Goal: Task Accomplishment & Management: Manage account settings

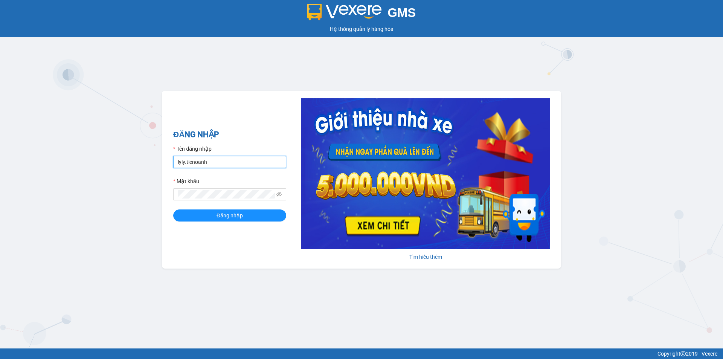
click at [239, 165] on input "lyly.tienoanh" at bounding box center [229, 162] width 113 height 12
drag, startPoint x: 184, startPoint y: 164, endPoint x: 171, endPoint y: 163, distance: 13.6
click at [171, 163] on div "ĐĂNG NHẬP Tên đăng nhập lyly.tienoanh Mật khẩu Đăng nhập Tìm hiểu thêm" at bounding box center [361, 180] width 399 height 178
type input "kieudiem.tienoanh"
click at [173, 209] on button "Đăng nhập" at bounding box center [229, 215] width 113 height 12
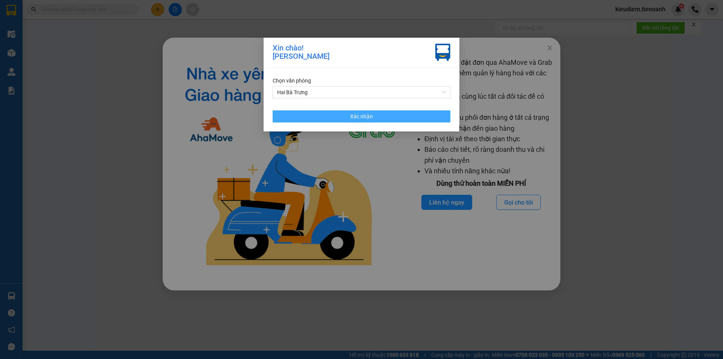
click at [342, 117] on button "Xác nhận" at bounding box center [361, 116] width 178 height 12
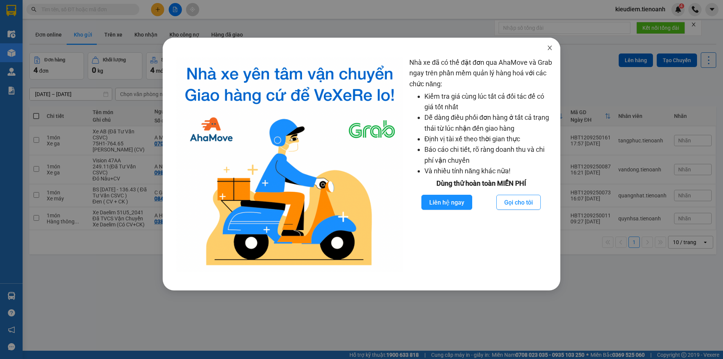
click at [547, 51] on icon "close" at bounding box center [549, 48] width 6 height 6
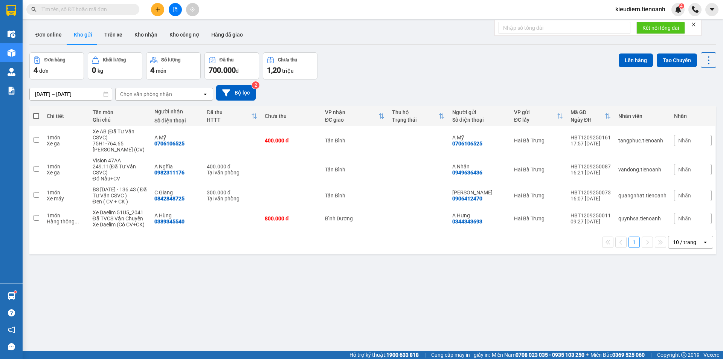
click at [118, 13] on span at bounding box center [82, 9] width 113 height 11
click at [116, 12] on input "text" at bounding box center [85, 9] width 89 height 8
paste input "0355328777"
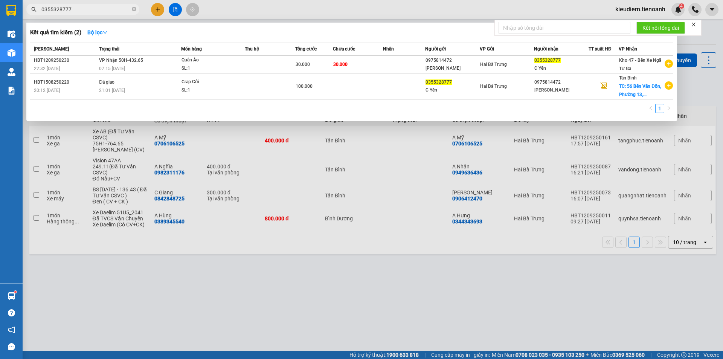
type input "0355328777"
click at [132, 11] on icon "close-circle" at bounding box center [134, 9] width 5 height 5
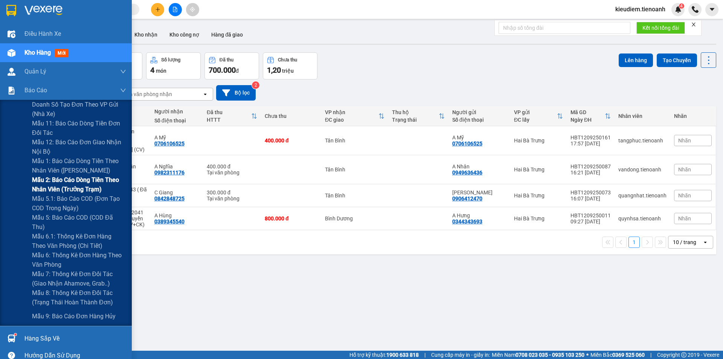
click at [67, 188] on span "Mẫu 2: Báo cáo dòng tiền theo nhân viên (Trưởng Trạm)" at bounding box center [79, 184] width 94 height 19
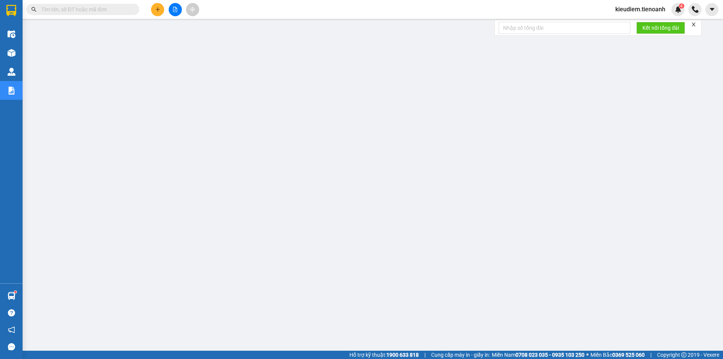
click at [97, 14] on span at bounding box center [82, 9] width 113 height 11
click at [97, 11] on input "text" at bounding box center [85, 9] width 89 height 8
paste input "0326946546"
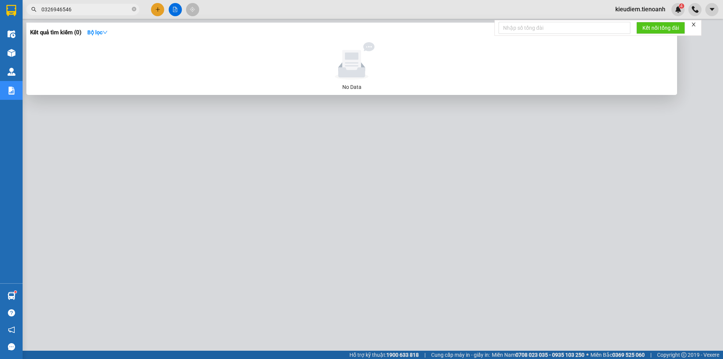
drag, startPoint x: 50, startPoint y: 8, endPoint x: 76, endPoint y: 8, distance: 26.3
click at [76, 8] on input "0326946546" at bounding box center [85, 9] width 89 height 8
click at [105, 15] on div at bounding box center [361, 179] width 723 height 359
click at [101, 11] on input "0326946546" at bounding box center [85, 9] width 89 height 8
drag, startPoint x: 46, startPoint y: 6, endPoint x: 33, endPoint y: 8, distance: 12.5
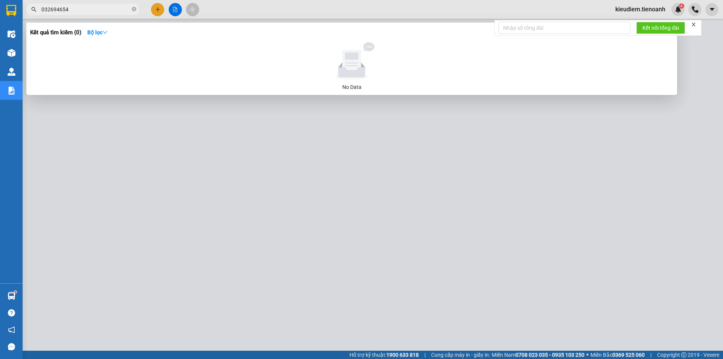
click at [33, 8] on div "032694654" at bounding box center [73, 9] width 147 height 11
click at [59, 8] on input "032694654" at bounding box center [85, 9] width 89 height 8
click at [76, 9] on input "032694654" at bounding box center [85, 9] width 89 height 8
type input "0"
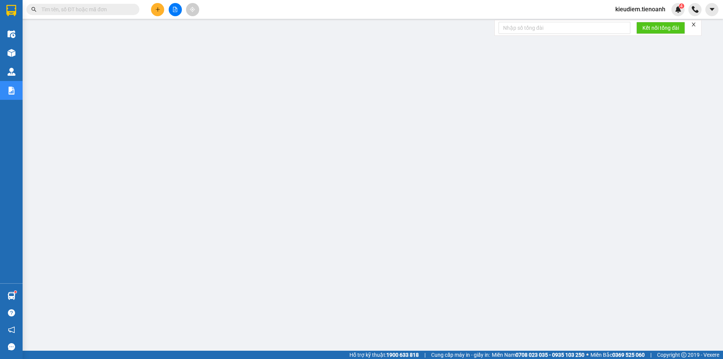
paste input "0326946546"
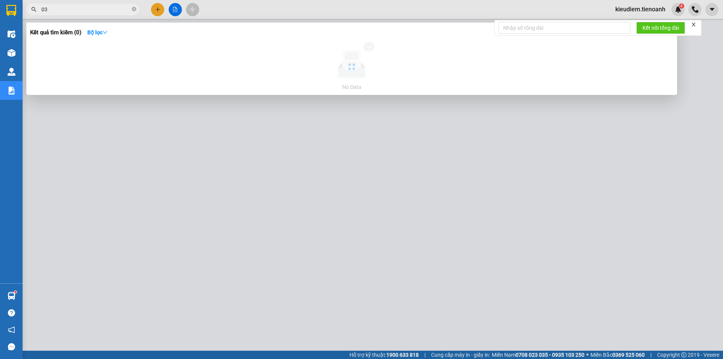
type input "0"
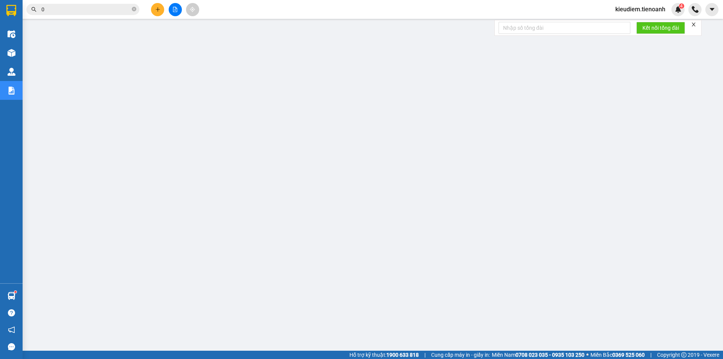
type input "0"
click at [49, 10] on input "0" at bounding box center [85, 9] width 89 height 8
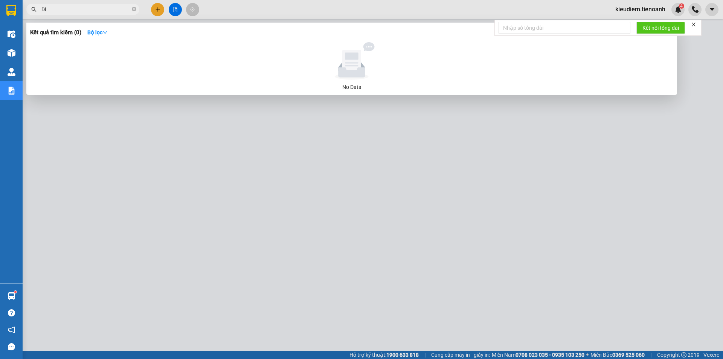
type input "D"
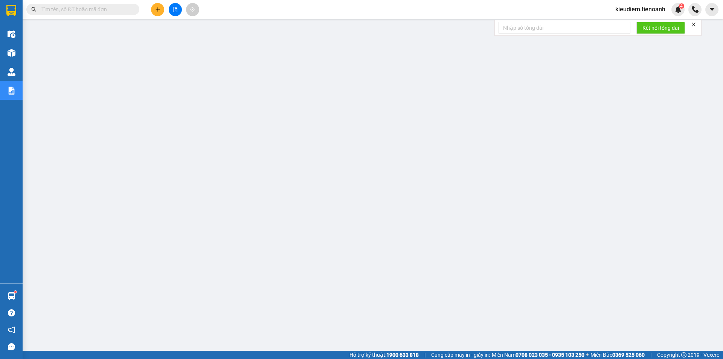
paste input "0326946546"
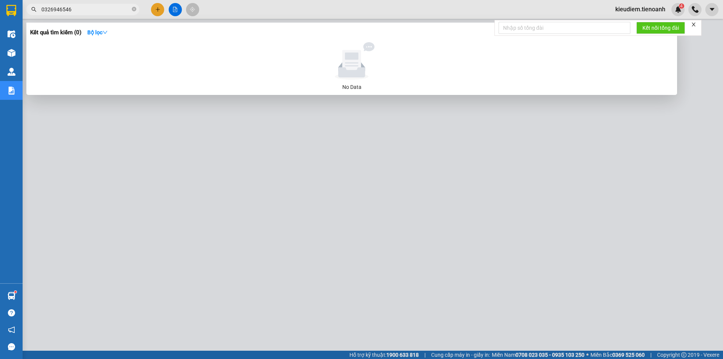
click at [42, 9] on input "0326946546" at bounding box center [85, 9] width 89 height 8
drag, startPoint x: 45, startPoint y: 11, endPoint x: 24, endPoint y: 12, distance: 20.4
click at [24, 12] on div "0326946546" at bounding box center [73, 9] width 147 height 11
click at [107, 7] on input "0326946546" at bounding box center [85, 9] width 89 height 8
click at [226, 9] on div at bounding box center [361, 179] width 723 height 359
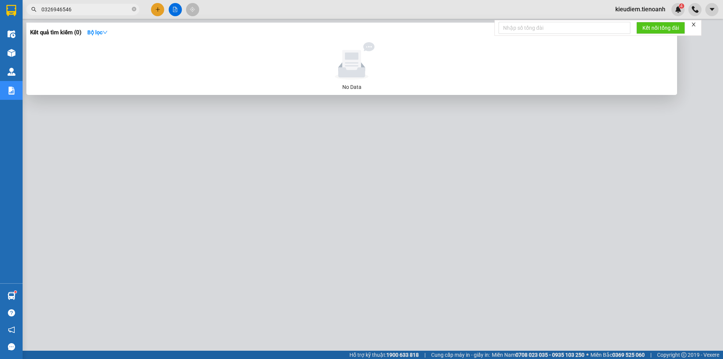
click at [100, 14] on span "0326946546" at bounding box center [82, 9] width 113 height 11
click at [98, 9] on input "0326946546" at bounding box center [85, 9] width 89 height 8
paste input "913196951"
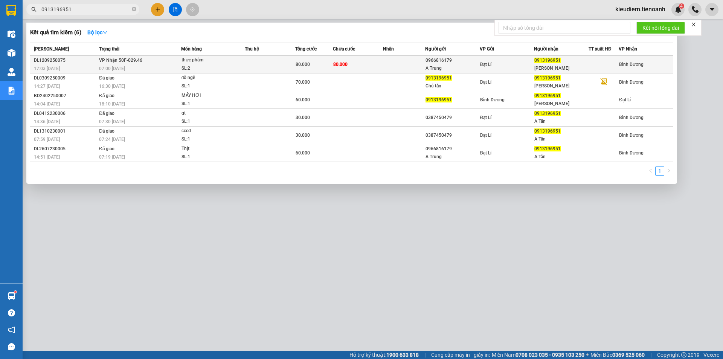
type input "0913196951"
click at [151, 65] on div "07:00 [DATE]" at bounding box center [140, 68] width 82 height 8
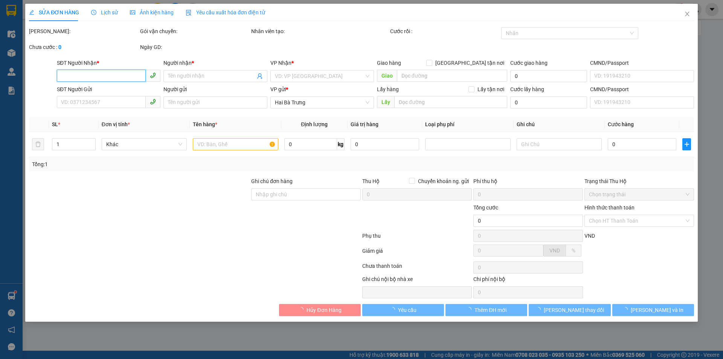
type input "0913196951"
type input "[PERSON_NAME]"
type input "0966816179"
type input "A Trung"
type input "80.000"
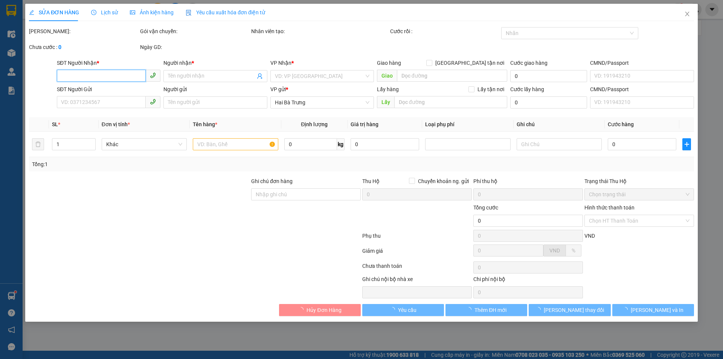
type input "80.000"
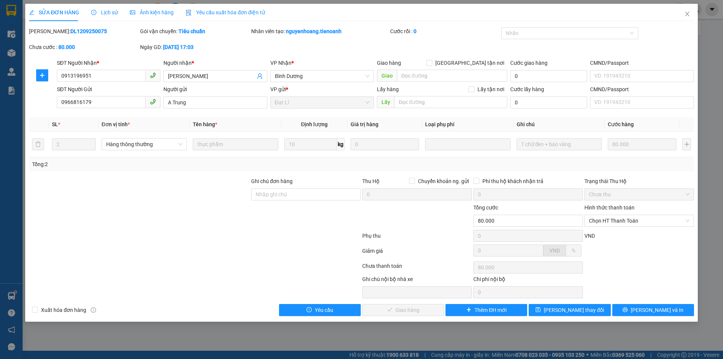
click at [111, 12] on span "Lịch sử" at bounding box center [104, 12] width 27 height 6
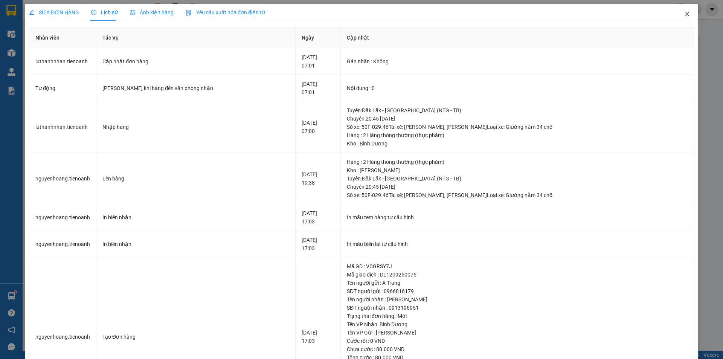
click at [684, 17] on icon "close" at bounding box center [687, 14] width 6 height 6
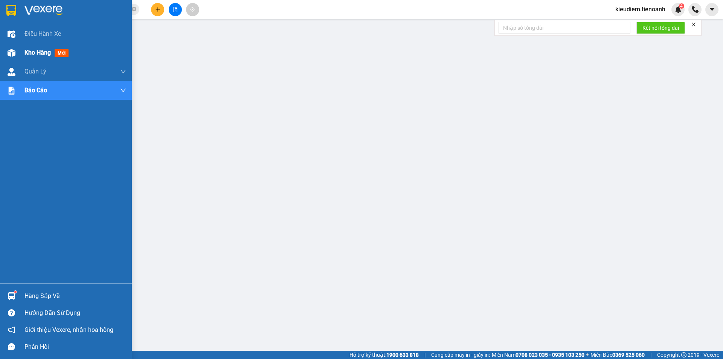
click at [23, 46] on div "Kho hàng mới" at bounding box center [66, 52] width 132 height 19
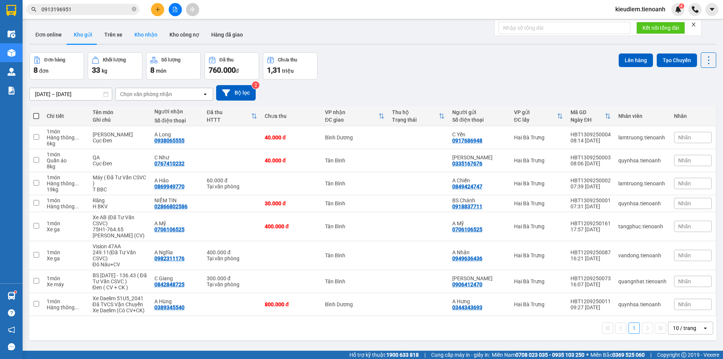
click at [134, 36] on button "Kho nhận" at bounding box center [145, 35] width 35 height 18
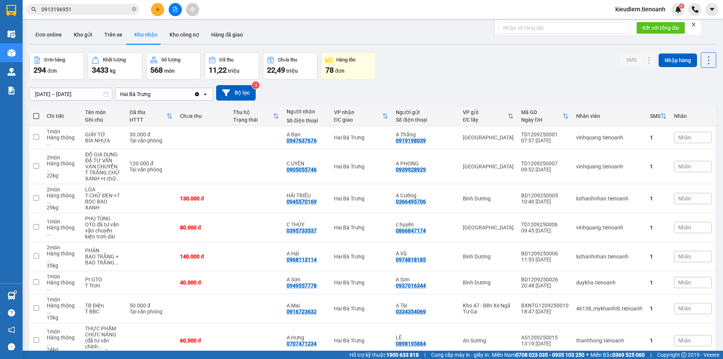
click at [94, 11] on input "0913196951" at bounding box center [85, 9] width 89 height 8
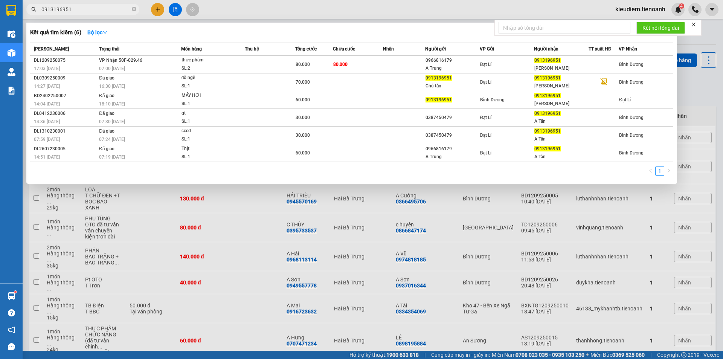
click at [94, 11] on input "0913196951" at bounding box center [85, 9] width 89 height 8
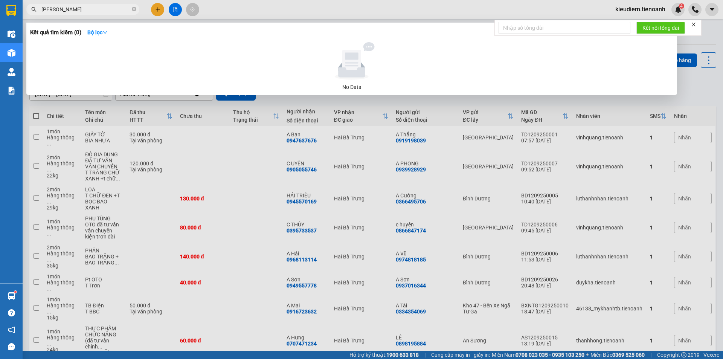
type input "[PERSON_NAME]"
click at [131, 9] on span "[PERSON_NAME]" at bounding box center [82, 9] width 113 height 11
click at [134, 10] on icon "close-circle" at bounding box center [134, 9] width 5 height 5
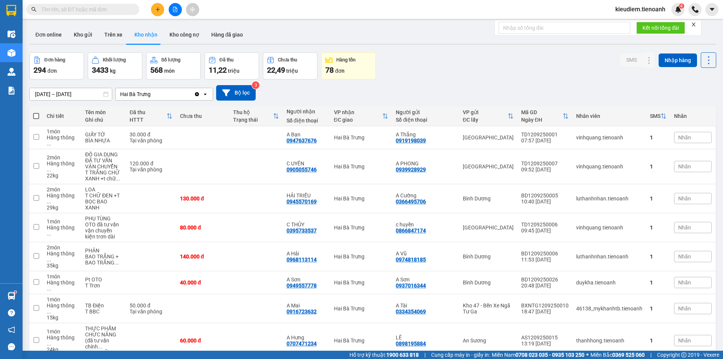
click at [137, 93] on div "Hai Bà Trưng" at bounding box center [135, 94] width 30 height 8
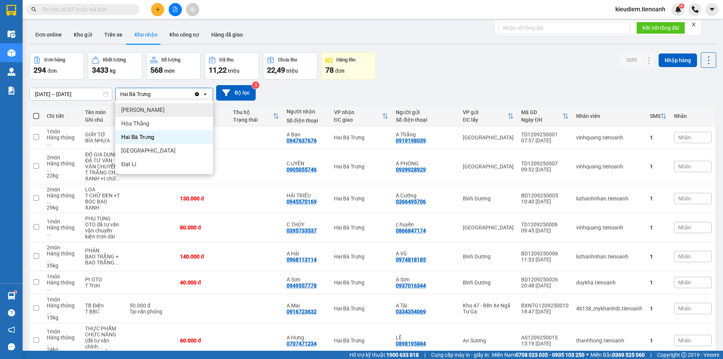
click at [199, 95] on icon "Clear value" at bounding box center [197, 94] width 6 height 6
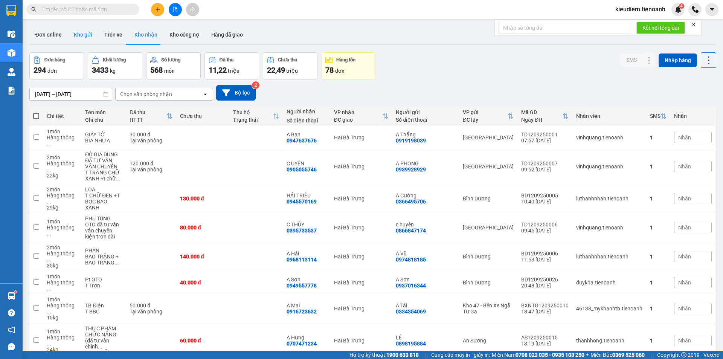
click at [87, 38] on button "Kho gửi" at bounding box center [83, 35] width 30 height 18
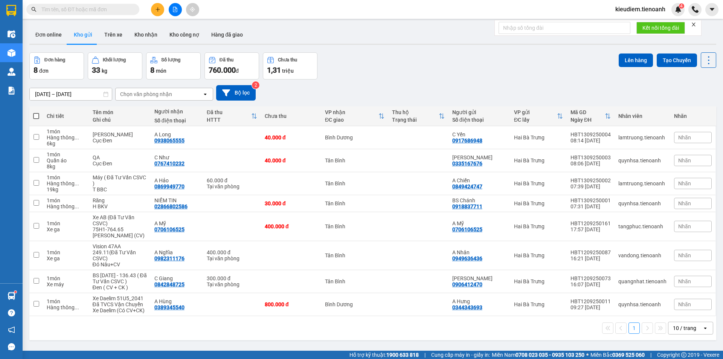
click at [90, 92] on input "[DATE] – [DATE]" at bounding box center [71, 94] width 82 height 12
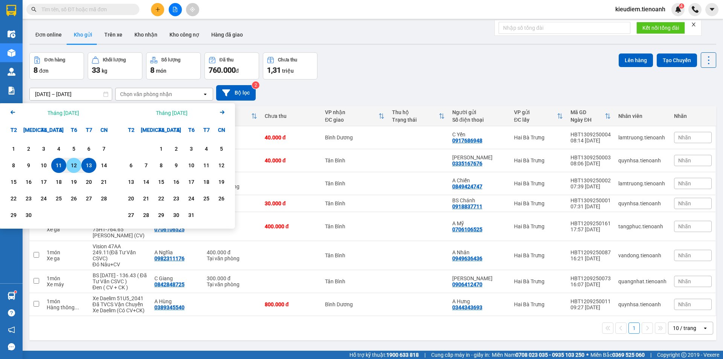
click at [73, 169] on div "12" at bounding box center [73, 165] width 11 height 9
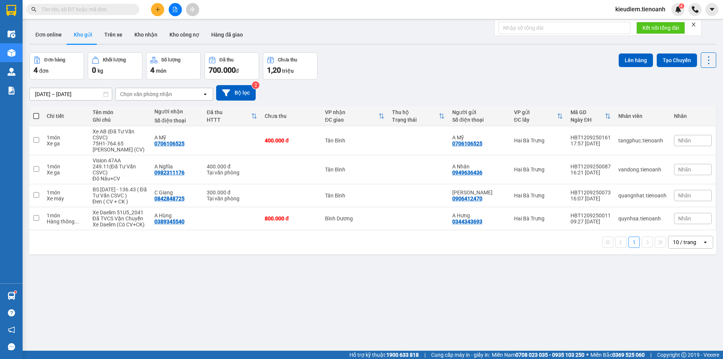
click at [169, 91] on div "Chọn văn phòng nhận" at bounding box center [146, 94] width 52 height 8
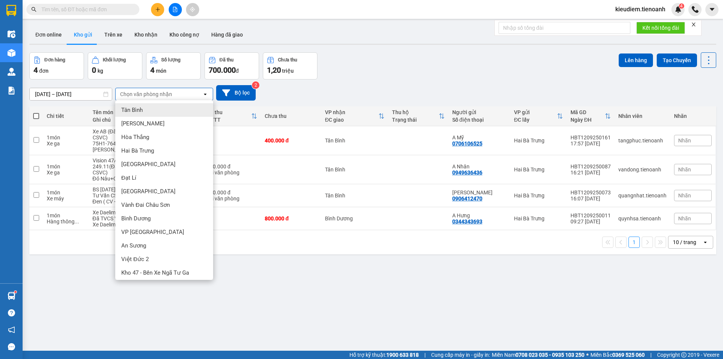
click at [157, 109] on div "Tân Bình" at bounding box center [164, 110] width 98 height 14
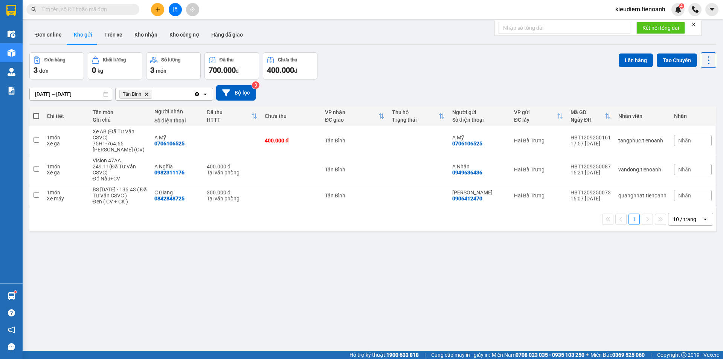
click at [377, 85] on div "[DATE] – [DATE] Press the down arrow key to interact with the calendar and sele…" at bounding box center [372, 92] width 686 height 15
click at [54, 35] on button "Đơn online" at bounding box center [48, 35] width 38 height 18
type input "[DATE] – [DATE]"
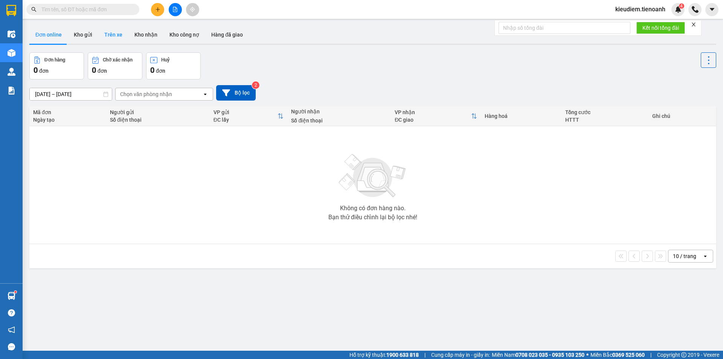
click at [117, 39] on button "Trên xe" at bounding box center [113, 35] width 30 height 18
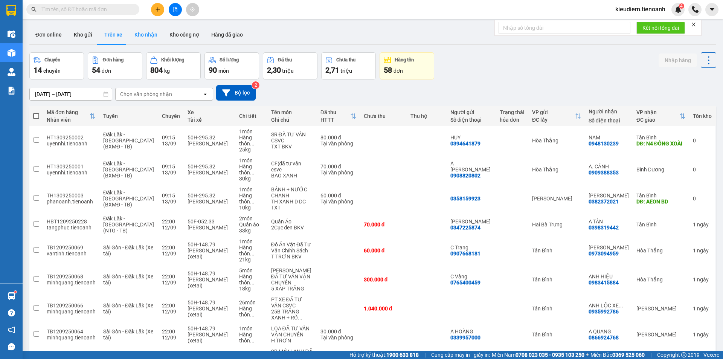
click at [148, 37] on button "Kho nhận" at bounding box center [145, 35] width 35 height 18
type input "[DATE] – [DATE]"
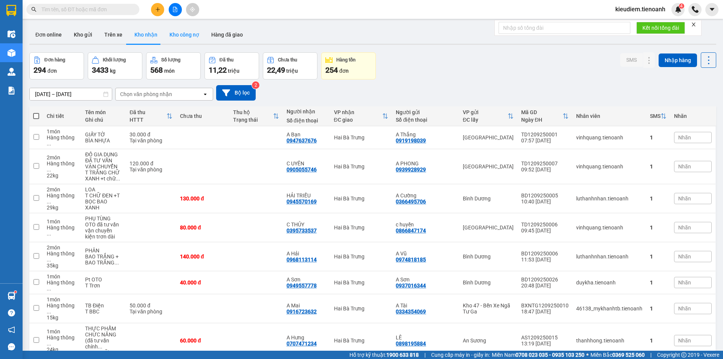
click at [193, 37] on button "Kho công nợ" at bounding box center [184, 35] width 42 height 18
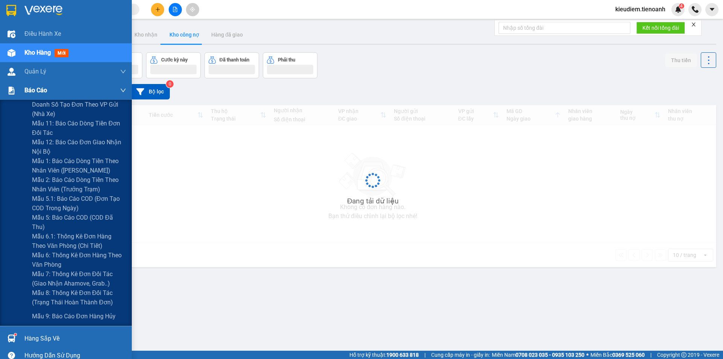
click at [76, 87] on div "Báo cáo" at bounding box center [75, 90] width 102 height 19
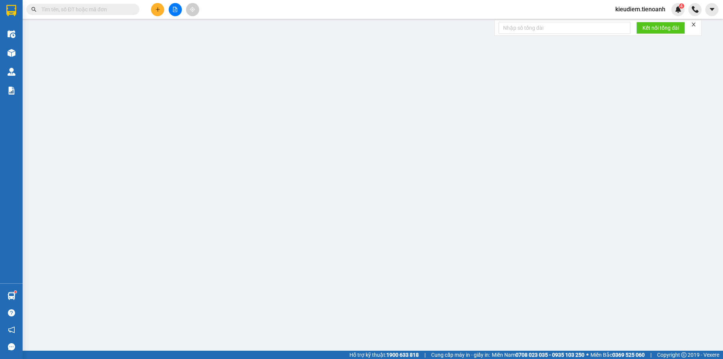
scroll to position [15, 0]
click at [79, 11] on input "text" at bounding box center [85, 9] width 89 height 8
paste input "0914055828"
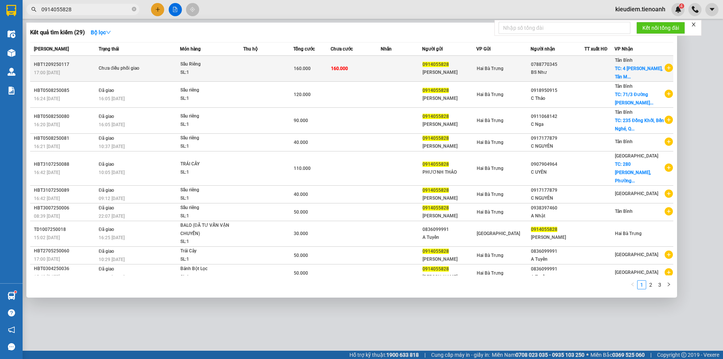
type input "0914055828"
click at [109, 65] on div "Chưa điều phối giao" at bounding box center [127, 68] width 56 height 8
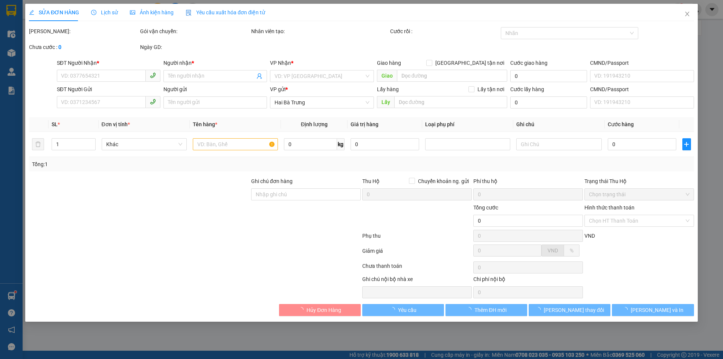
type input "0788770345"
type input "BS Như"
checkbox input "true"
type input "[STREET_ADDRESS][PERSON_NAME]"
type input "0914055828"
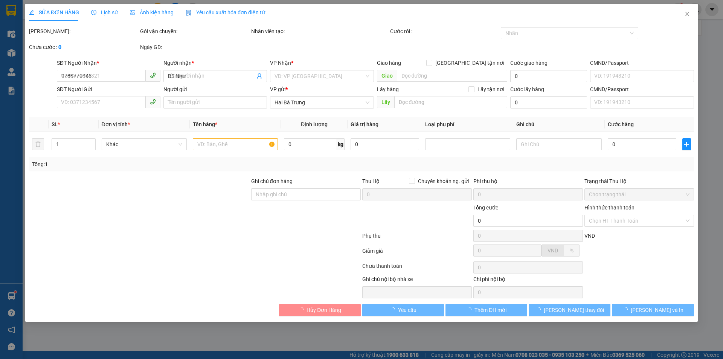
type input "[PERSON_NAME]"
type input "066183005233"
type input "Giao Trước 10h Sáng"
type input "160.000"
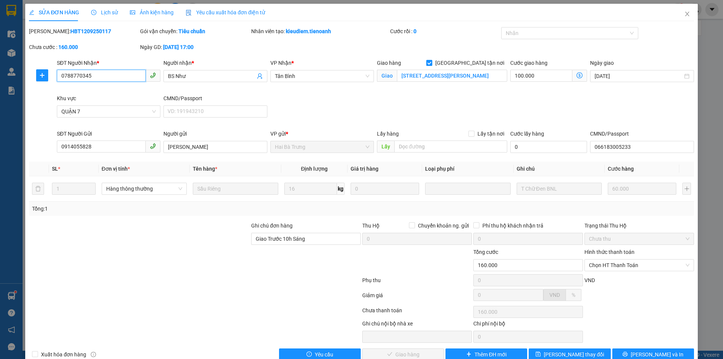
scroll to position [16, 0]
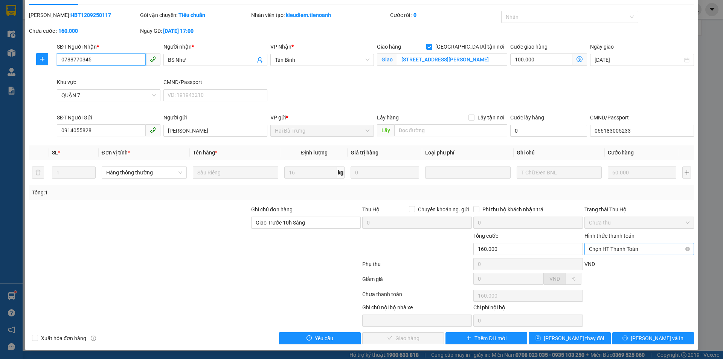
click at [597, 247] on span "Chọn HT Thanh Toán" at bounding box center [639, 248] width 100 height 11
click at [598, 261] on div "Tại văn phòng" at bounding box center [634, 264] width 100 height 8
type input "0"
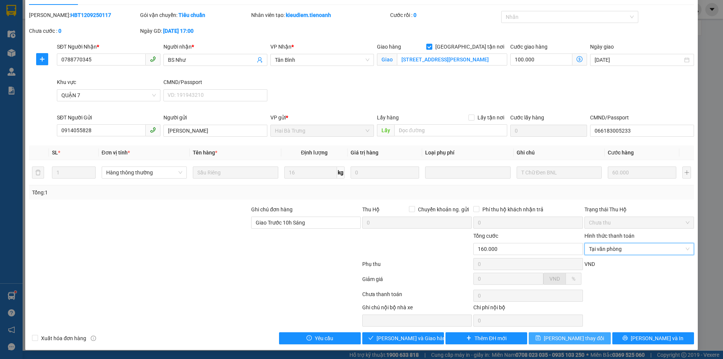
click at [560, 340] on span "[PERSON_NAME] thay đổi" at bounding box center [573, 338] width 60 height 8
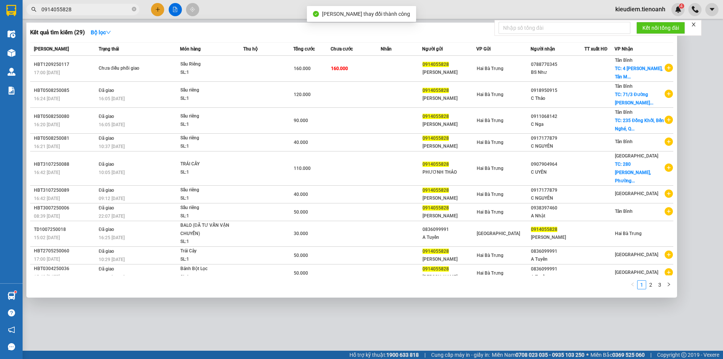
click at [99, 7] on input "0914055828" at bounding box center [85, 9] width 89 height 8
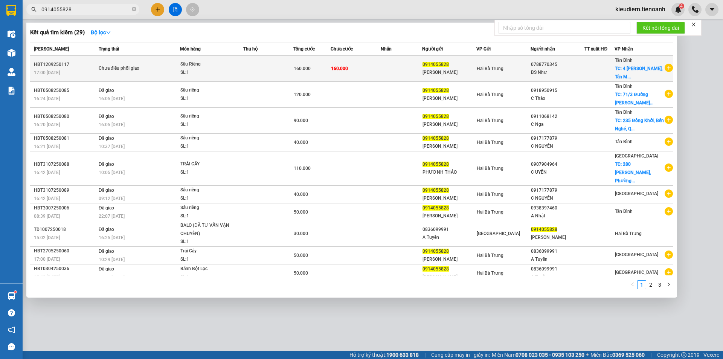
click at [124, 58] on td "Chưa điều phối giao" at bounding box center [138, 69] width 83 height 26
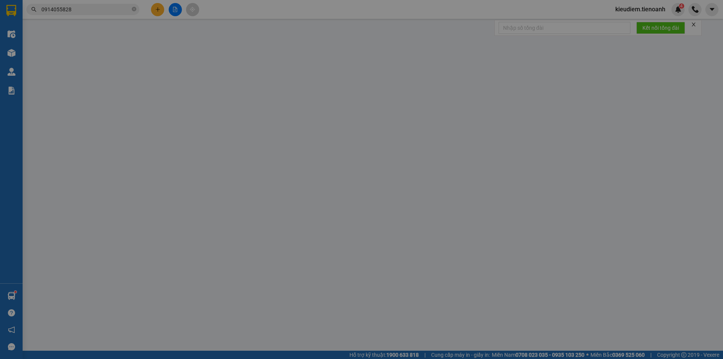
type input "0788770345"
type input "BS Như"
checkbox input "true"
type input "[STREET_ADDRESS][PERSON_NAME]"
type input "0914055828"
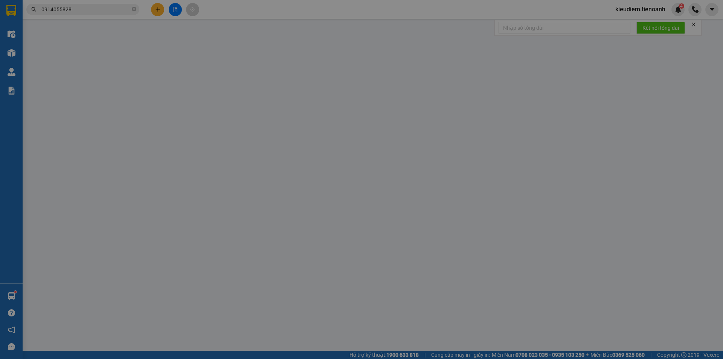
type input "[PERSON_NAME]"
type input "066183005233"
type input "Giao Trước 10h Sáng"
type input "160.000"
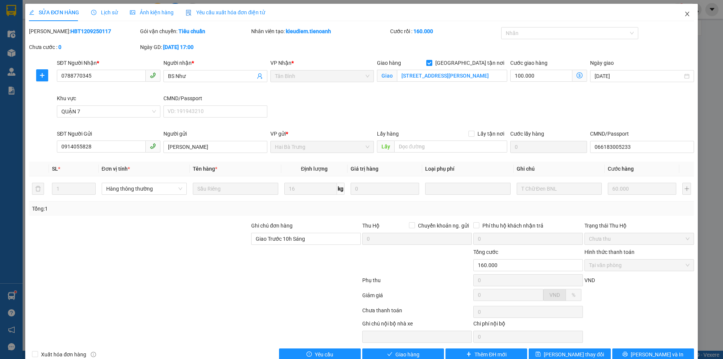
click at [679, 18] on span "Close" at bounding box center [686, 14] width 21 height 21
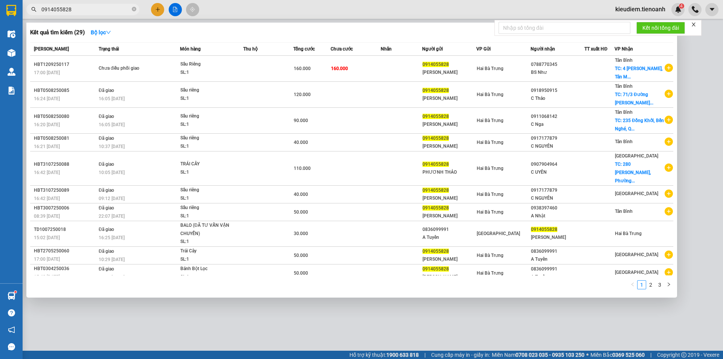
click at [99, 12] on input "0914055828" at bounding box center [85, 9] width 89 height 8
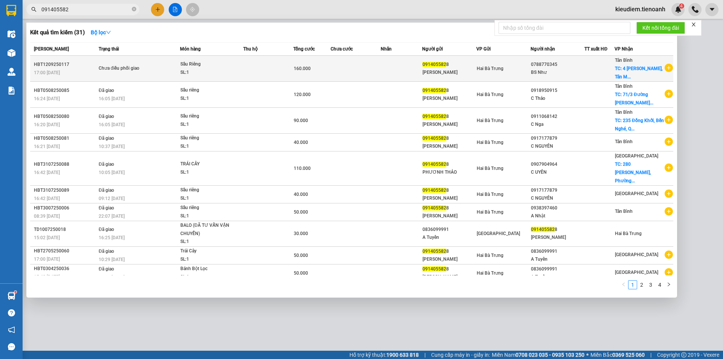
type input "091405582"
click at [111, 67] on div "Chưa điều phối giao" at bounding box center [127, 68] width 56 height 8
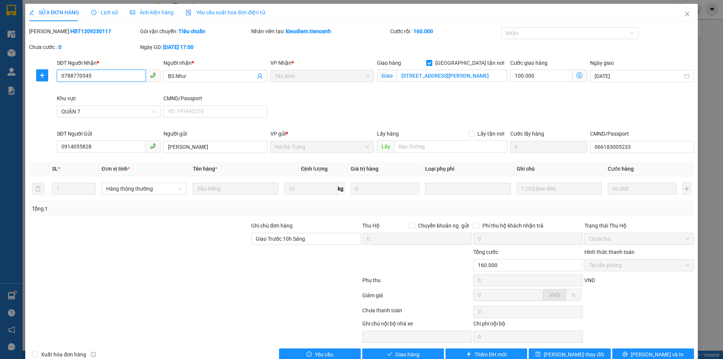
scroll to position [16, 0]
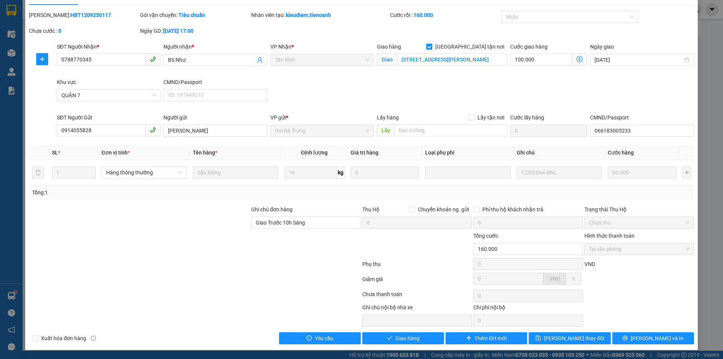
click at [190, 202] on div "Total Paid Fee 160.000 Total UnPaid Fee 0 Cash Collection Total Fee Mã ĐH: HBT1…" at bounding box center [361, 177] width 665 height 333
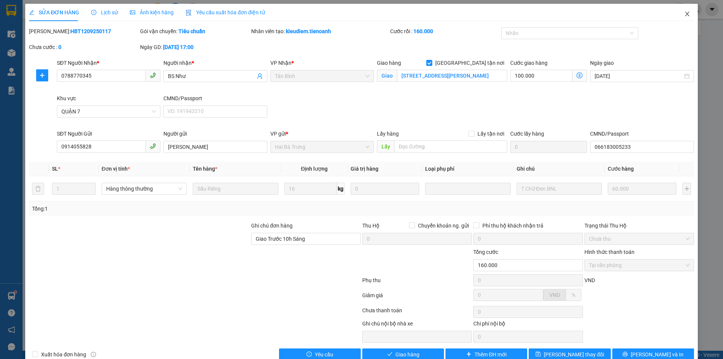
drag, startPoint x: 679, startPoint y: 17, endPoint x: 673, endPoint y: 18, distance: 5.3
click at [684, 17] on icon "close" at bounding box center [687, 14] width 6 height 6
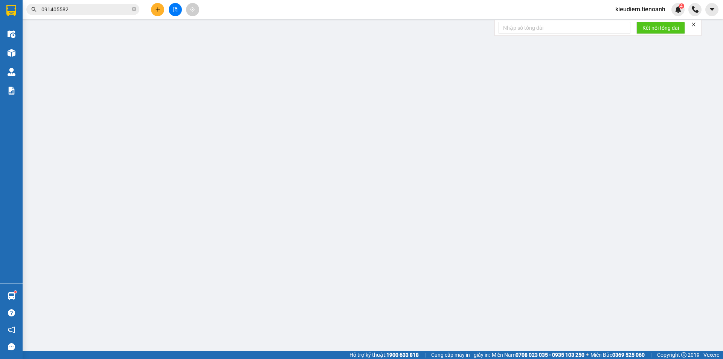
click at [116, 9] on input "091405582" at bounding box center [85, 9] width 89 height 8
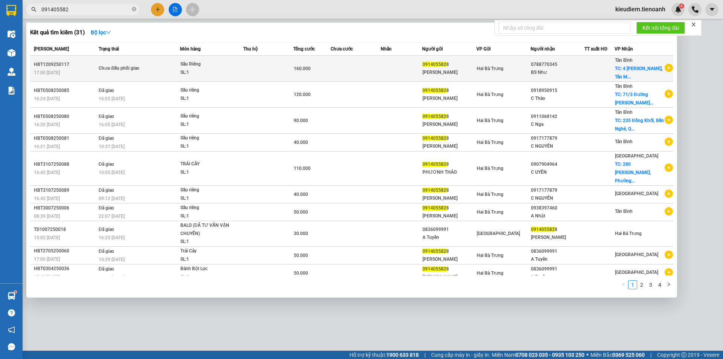
click at [136, 74] on td "Chưa điều phối giao" at bounding box center [138, 69] width 83 height 26
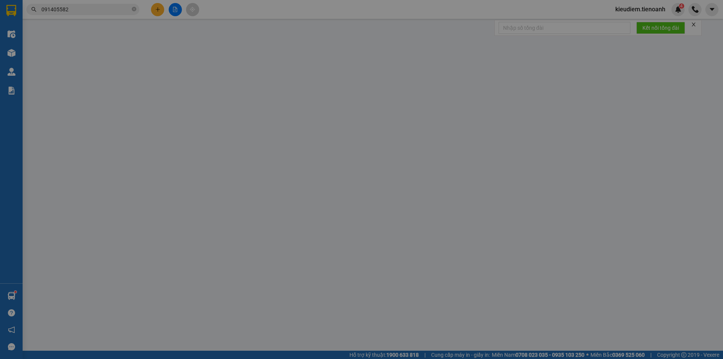
type input "0788770345"
type input "BS Như"
checkbox input "true"
type input "[STREET_ADDRESS][PERSON_NAME]"
type input "0914055828"
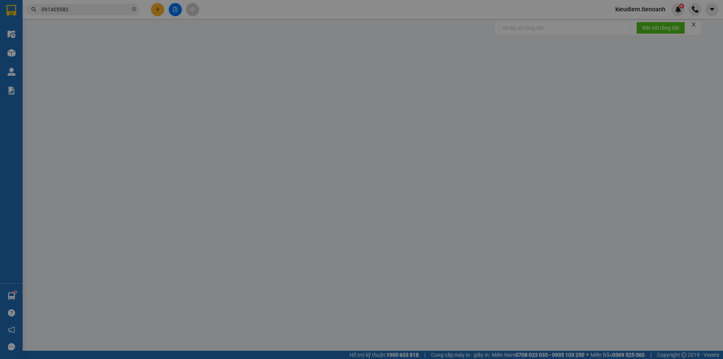
type input "[PERSON_NAME]"
type input "066183005233"
type input "Giao Trước 10h Sáng"
type input "160.000"
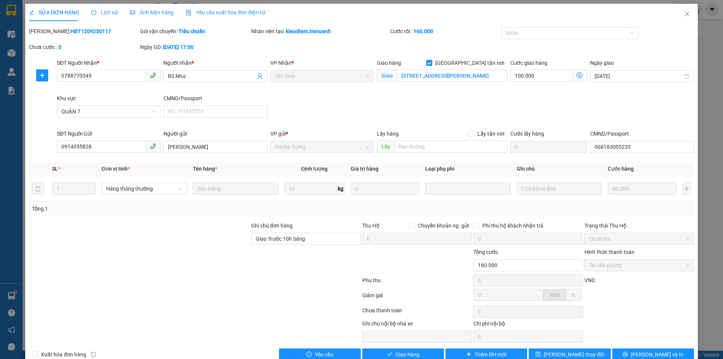
click at [286, 273] on div at bounding box center [305, 261] width 111 height 26
click at [493, 51] on div "Mã ĐH: HBT1209250117 Gói vận chuyển: Tiêu chuẩn Nhân viên tạo: kieudiem.tienoan…" at bounding box center [361, 43] width 666 height 32
click at [678, 14] on span "Close" at bounding box center [686, 14] width 21 height 21
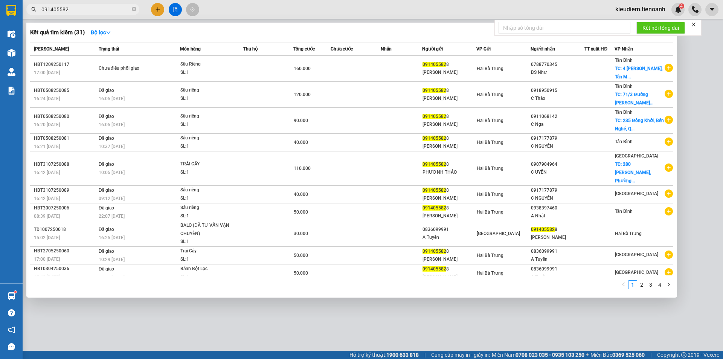
click at [111, 10] on input "091405582" at bounding box center [85, 9] width 89 height 8
type input "09140558"
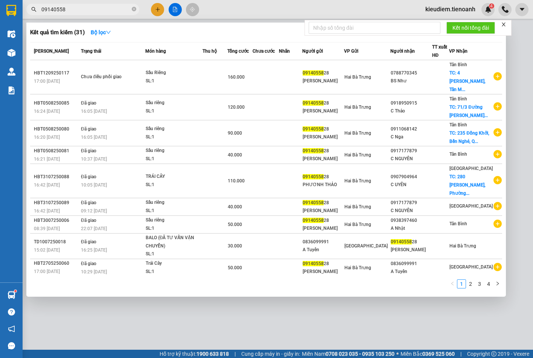
click at [437, 9] on div at bounding box center [266, 179] width 533 height 358
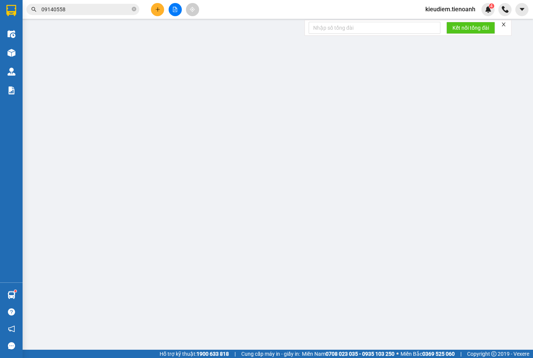
click at [437, 9] on span "kieudiem.tienoanh" at bounding box center [450, 9] width 62 height 9
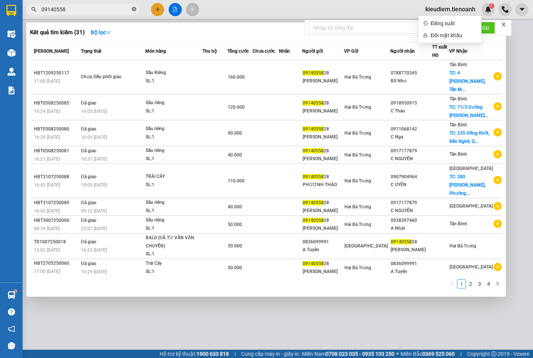
click at [134, 11] on icon "close-circle" at bounding box center [134, 9] width 5 height 5
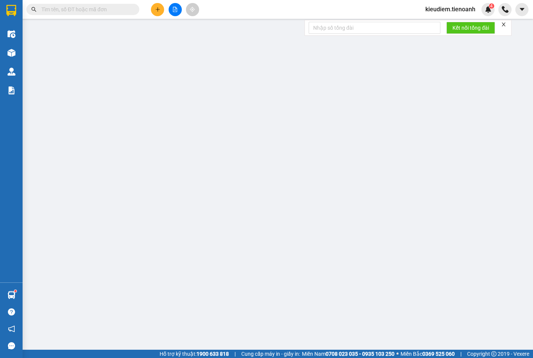
click at [244, 6] on div "Kết quả tìm kiếm ( 31 ) Bộ lọc Mã ĐH Trạng thái Món hàng Thu hộ Tổng cước Chưa …" at bounding box center [266, 9] width 533 height 19
click at [464, 9] on span "kieudiem.tienoanh" at bounding box center [450, 9] width 62 height 9
click at [450, 21] on span "Đăng xuất" at bounding box center [454, 23] width 46 height 8
